Goal: Obtain resource: Obtain resource

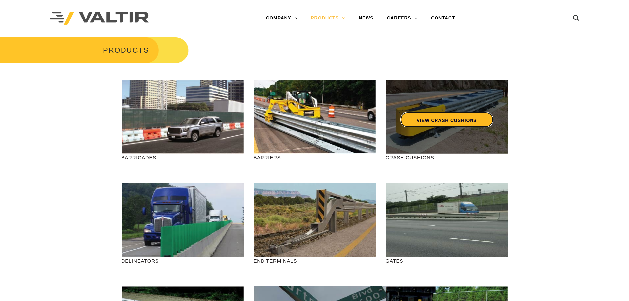
click at [442, 116] on link "VIEW CRASH CUSHIONS" at bounding box center [446, 119] width 93 height 15
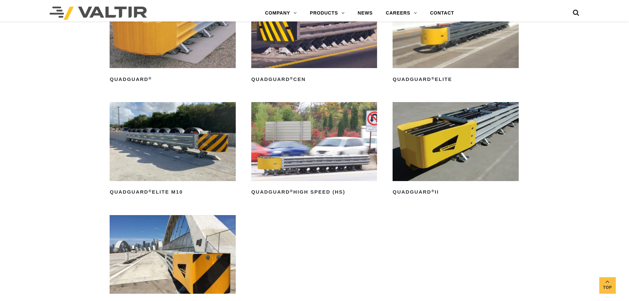
scroll to position [529, 0]
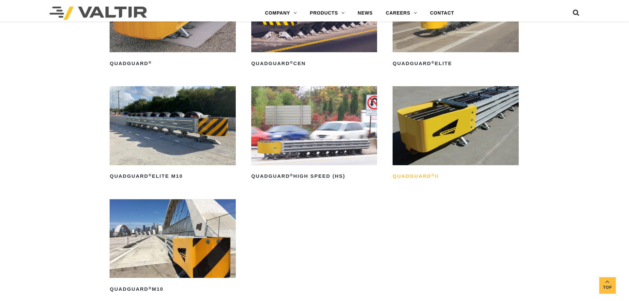
click at [427, 175] on h2 "QuadGuard ® II" at bounding box center [456, 176] width 126 height 11
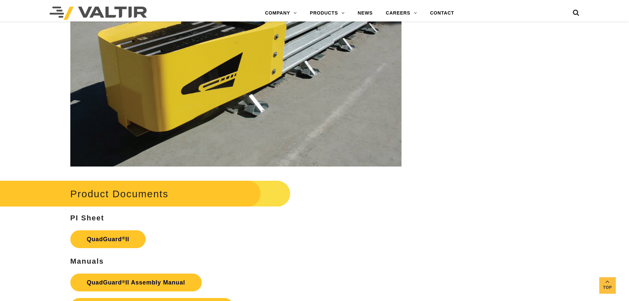
scroll to position [1322, 0]
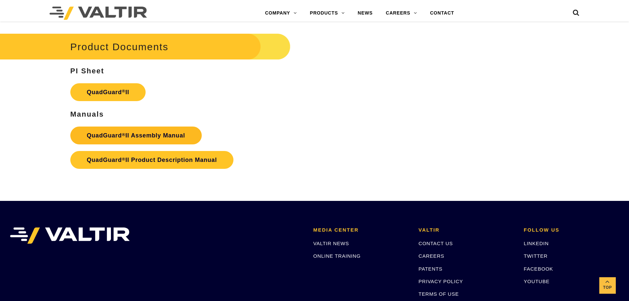
click at [134, 132] on strong "QuadGuard ® II Assembly Manual" at bounding box center [136, 135] width 98 height 7
